Goal: Information Seeking & Learning: Learn about a topic

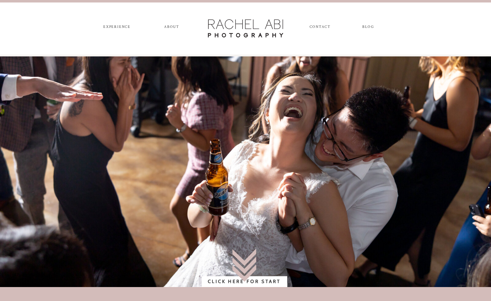
click at [169, 27] on nav "ABOUT" at bounding box center [171, 28] width 17 height 7
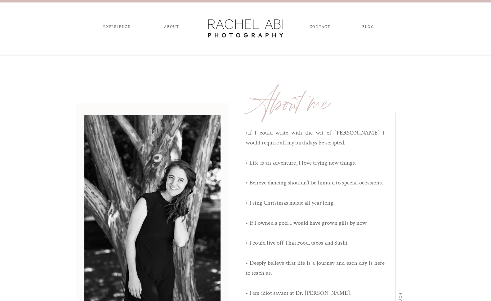
click at [122, 28] on nav "experience" at bounding box center [117, 28] width 33 height 7
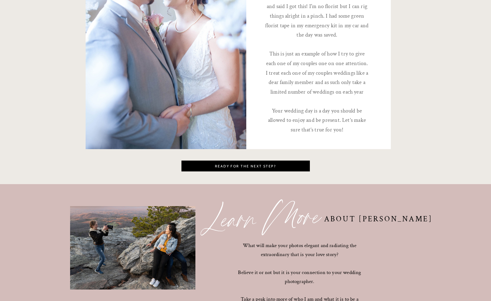
scroll to position [2112, 0]
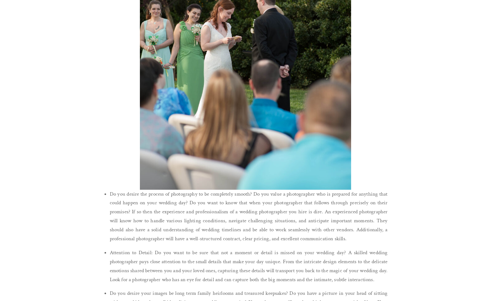
scroll to position [2172, 0]
